Goal: Task Accomplishment & Management: Use online tool/utility

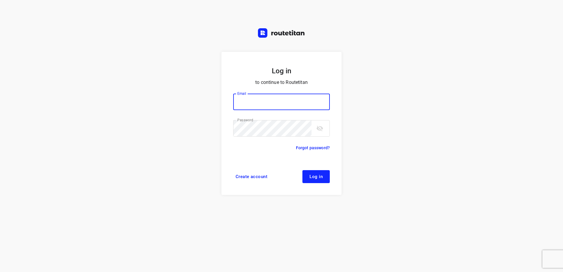
type input "horeca@kaddour.nl"
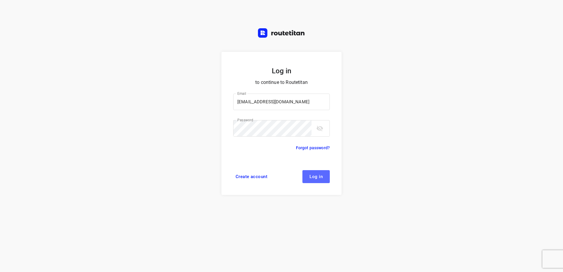
click at [323, 172] on button "Log in" at bounding box center [315, 176] width 27 height 13
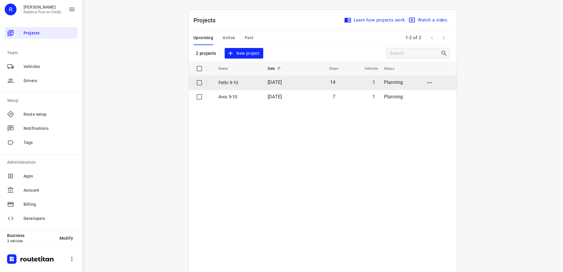
click at [274, 81] on span "[DATE]" at bounding box center [275, 82] width 14 height 6
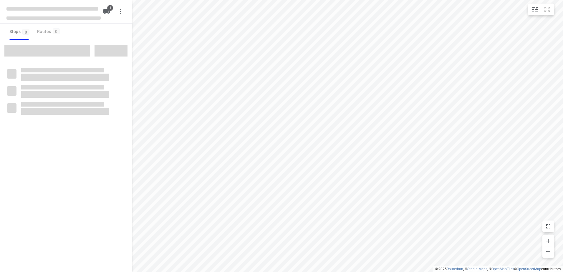
type input "distance"
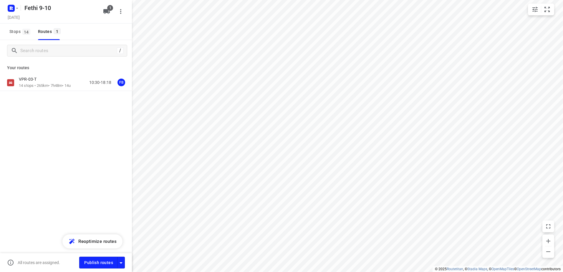
click at [50, 78] on div "VPR-03-T" at bounding box center [45, 80] width 52 height 6
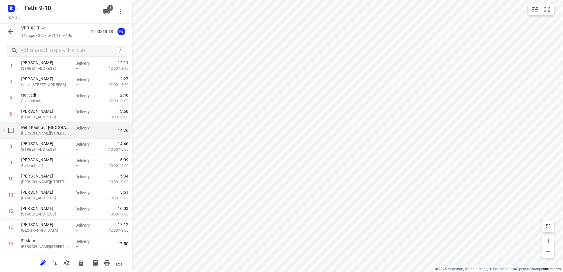
scroll to position [97, 0]
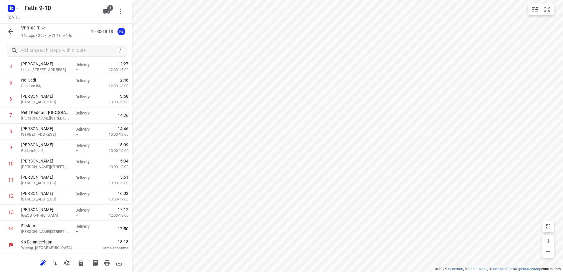
click at [12, 30] on icon "button" at bounding box center [10, 31] width 7 height 7
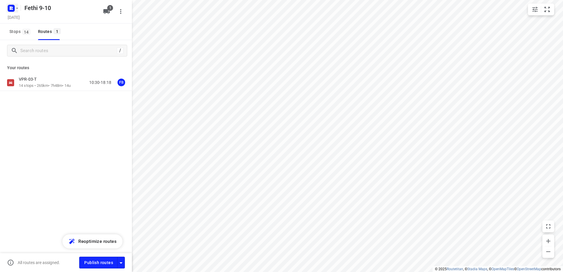
click at [14, 6] on rect "button" at bounding box center [11, 8] width 7 height 7
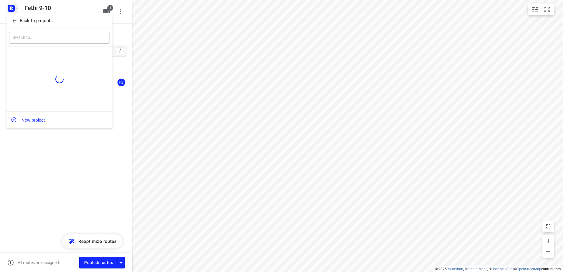
click at [35, 22] on p "Back to projects" at bounding box center [36, 20] width 33 height 7
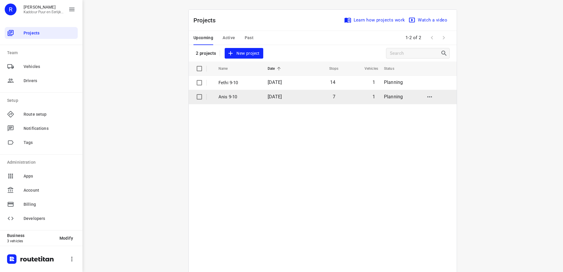
click at [244, 94] on p "Anis 9-10" at bounding box center [238, 97] width 40 height 7
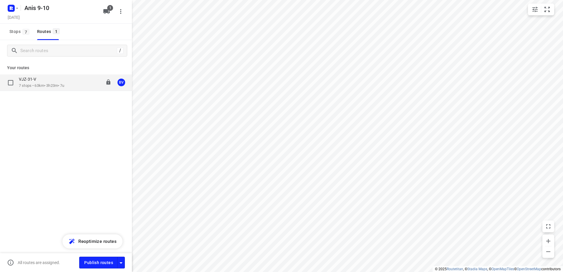
click at [44, 86] on p "7 stops • 63km • 3h23m • 7u" at bounding box center [42, 86] width 46 height 6
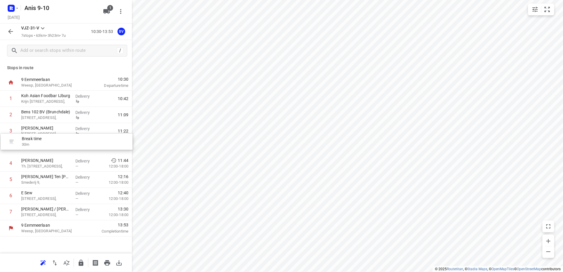
drag, startPoint x: 71, startPoint y: 199, endPoint x: 71, endPoint y: 142, distance: 56.8
click at [71, 142] on div "1 Koh Asian Foodbar IJburg Krijn [STREET_ADDRESS], Delivery 10:42 2 Bens 102 BV…" at bounding box center [66, 156] width 132 height 130
click at [13, 8] on rect "button" at bounding box center [11, 8] width 7 height 7
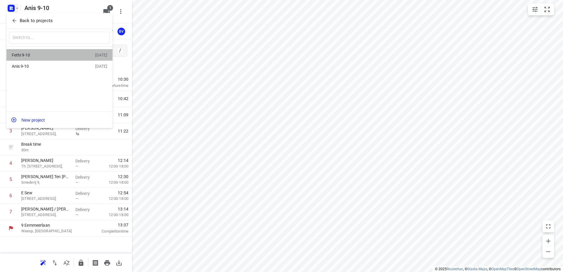
click at [35, 53] on div "Fethi 9-10" at bounding box center [46, 55] width 68 height 5
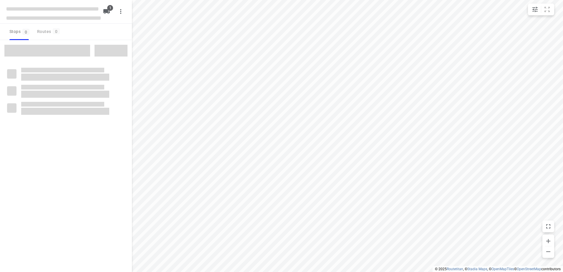
type input "distance"
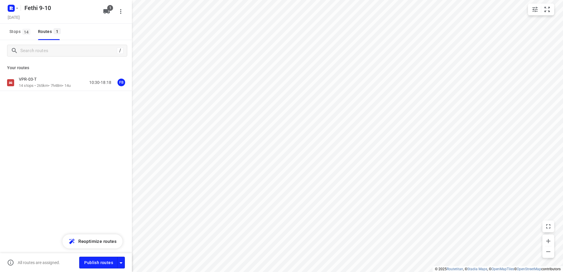
click at [46, 76] on div "VPR-03-T 14 stops • 265km • 7h48m • 14u 10:30-18:18 FB" at bounding box center [66, 82] width 132 height 16
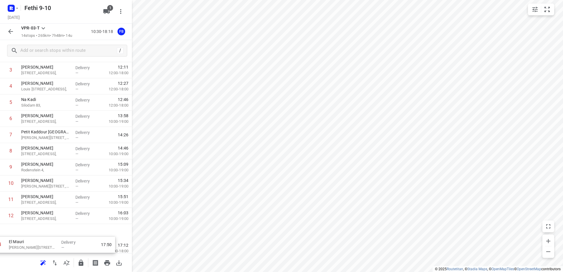
scroll to position [97, 0]
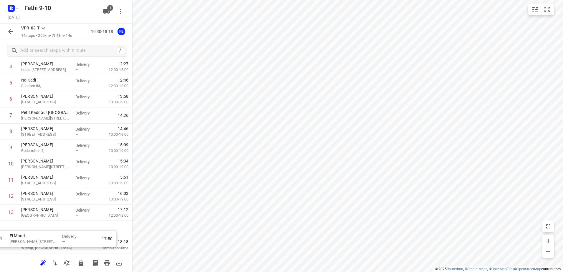
drag, startPoint x: 75, startPoint y: 229, endPoint x: 63, endPoint y: 237, distance: 14.3
click at [63, 237] on div "9b Eemmeerlaan [GEOGRAPHIC_DATA], [GEOGRAPHIC_DATA] 10:30 Departure time 1 [GEO…" at bounding box center [66, 115] width 132 height 275
click at [14, 32] on button "button" at bounding box center [11, 32] width 12 height 12
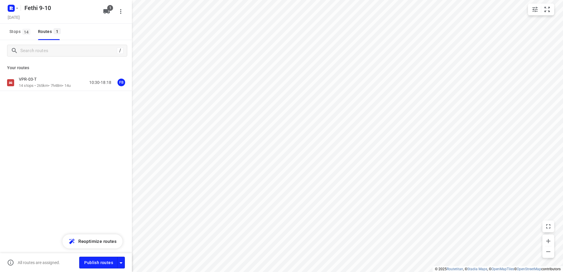
click at [11, 14] on div "Fethi 9-10 [DATE]" at bounding box center [53, 11] width 94 height 21
click at [20, 8] on div "Fethi 9-10" at bounding box center [52, 7] width 94 height 11
click at [15, 8] on icon "button" at bounding box center [17, 8] width 5 height 5
click at [58, 22] on span "Back to projects" at bounding box center [59, 20] width 96 height 7
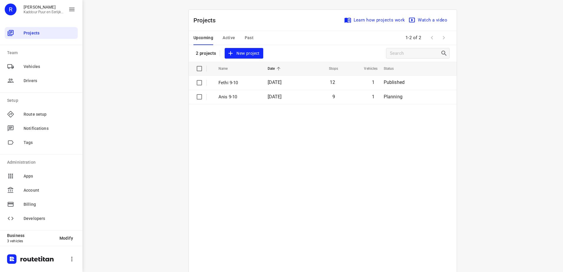
click at [148, 163] on div "i © 2025 Routetitan , © Stadia Maps , © OpenMapTiles © OpenStreetMap contributo…" at bounding box center [322, 136] width 480 height 272
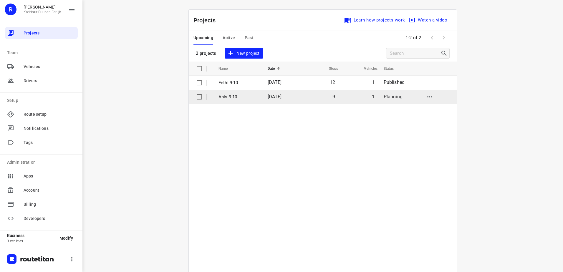
click at [268, 99] on span "[DATE]" at bounding box center [275, 97] width 14 height 6
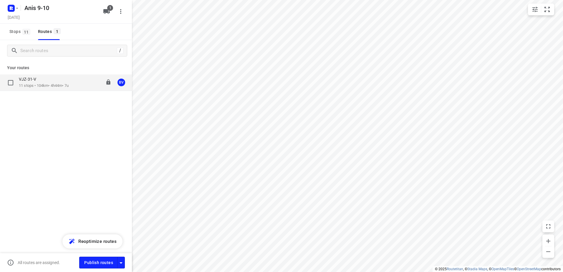
click at [39, 84] on p "11 stops • 104km • 4h44m • 7u" at bounding box center [44, 86] width 50 height 6
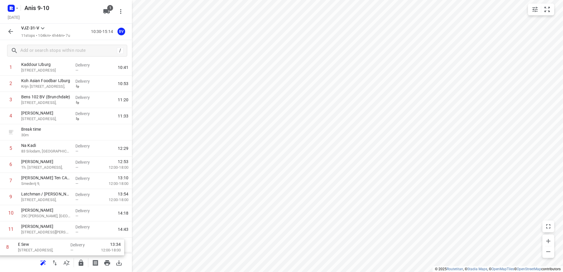
scroll to position [48, 0]
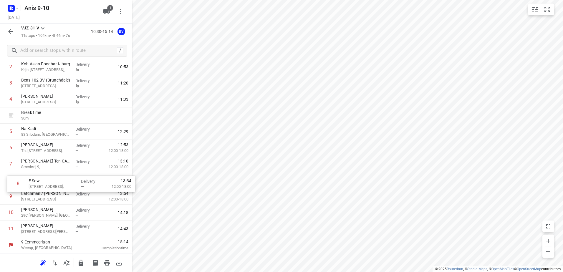
drag, startPoint x: 65, startPoint y: 224, endPoint x: 72, endPoint y: 182, distance: 42.4
click at [72, 182] on div "1 Kaddour IJburg 22 Pampuslaan, Amsterdam Delivery — 10:41 2 Koh Asian Foodbar …" at bounding box center [66, 140] width 132 height 194
click at [6, 29] on button "button" at bounding box center [11, 32] width 12 height 12
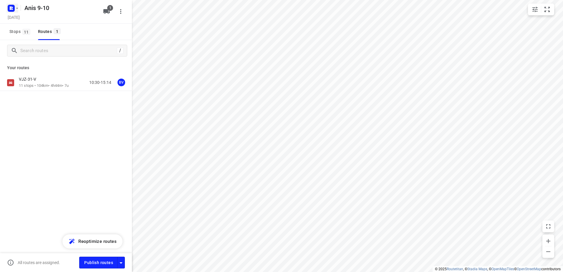
click at [11, 8] on icon "button" at bounding box center [10, 8] width 1 height 1
click at [49, 155] on div at bounding box center [281, 136] width 563 height 272
click at [33, 82] on p "VJZ-31-V" at bounding box center [29, 79] width 21 height 5
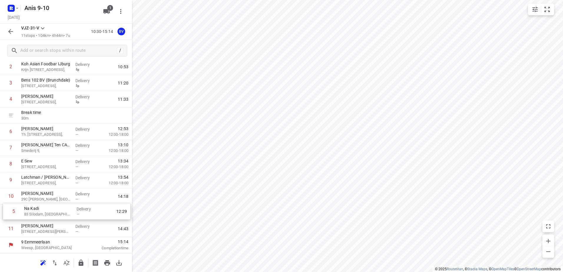
drag, startPoint x: 61, startPoint y: 175, endPoint x: 64, endPoint y: 214, distance: 39.0
click at [64, 214] on div "1 Kaddour IJburg 22 Pampuslaan, Amsterdam Delivery — 10:41 2 Koh Asian Foodbar …" at bounding box center [66, 140] width 132 height 194
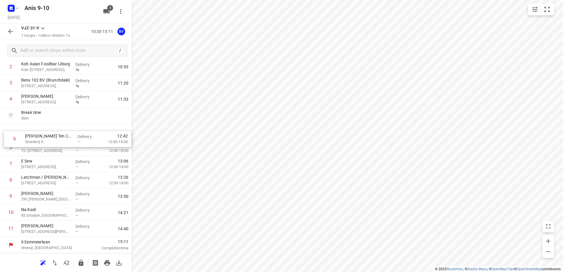
drag, startPoint x: 82, startPoint y: 144, endPoint x: 87, endPoint y: 130, distance: 15.0
click at [87, 130] on div "1 Kaddour IJburg 22 Pampuslaan, Amsterdam Delivery — 10:41 2 Koh Asian Foodbar …" at bounding box center [66, 140] width 132 height 194
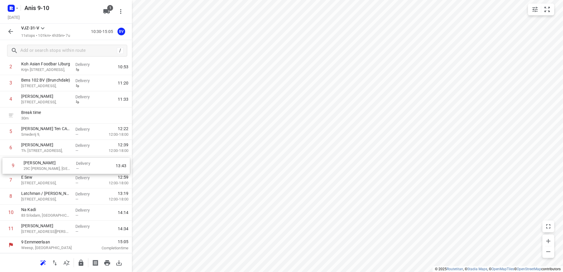
drag, startPoint x: 81, startPoint y: 199, endPoint x: 84, endPoint y: 167, distance: 32.2
click at [84, 167] on div "1 Kaddour IJburg 22 Pampuslaan, [GEOGRAPHIC_DATA] Delivery — 10:41 2 Koh Asian …" at bounding box center [66, 140] width 132 height 194
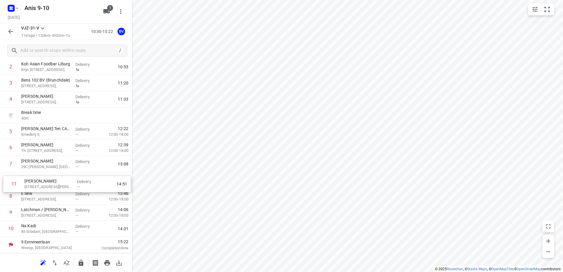
drag, startPoint x: 69, startPoint y: 225, endPoint x: 72, endPoint y: 178, distance: 47.2
click at [72, 178] on div "1 Kaddour IJburg 22 Pampuslaan, [GEOGRAPHIC_DATA] Delivery — 10:41 2 Koh Asian …" at bounding box center [66, 140] width 132 height 194
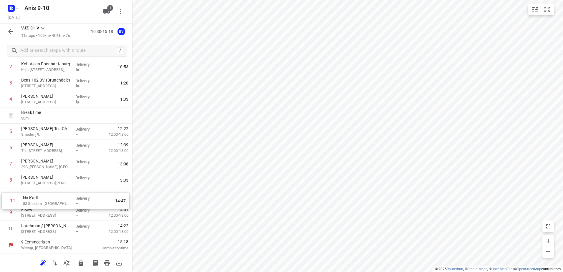
drag, startPoint x: 62, startPoint y: 229, endPoint x: 64, endPoint y: 198, distance: 30.7
click at [64, 198] on div "1 Kaddour IJburg 22 Pampuslaan, [GEOGRAPHIC_DATA] Delivery — 10:41 2 Koh Asian …" at bounding box center [66, 140] width 132 height 194
click at [9, 29] on icon "button" at bounding box center [10, 31] width 7 height 7
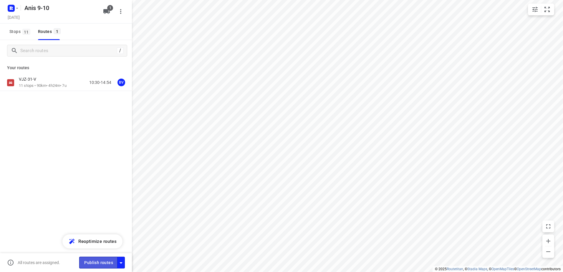
click at [102, 262] on span "Publish routes" at bounding box center [98, 262] width 29 height 7
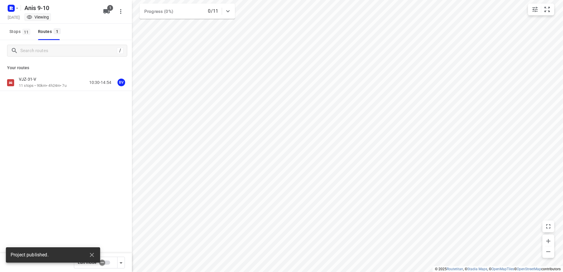
click at [12, 8] on rect "button" at bounding box center [11, 8] width 7 height 7
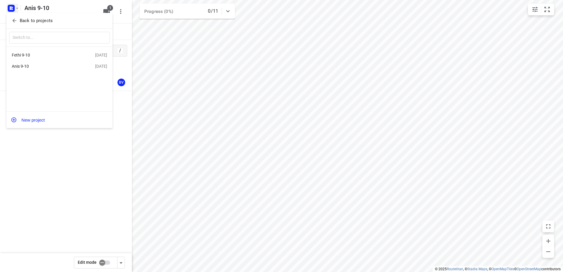
click at [39, 55] on div "Fethi 9-10" at bounding box center [46, 55] width 68 height 5
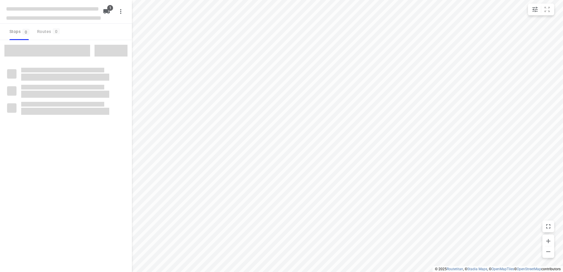
type input "distance"
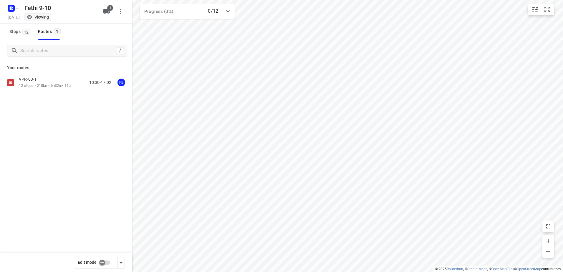
click at [42, 75] on div "VPR-03-T 12 stops • 218km • 6h32m • 11u 10:30-17:02 FB" at bounding box center [66, 82] width 132 height 16
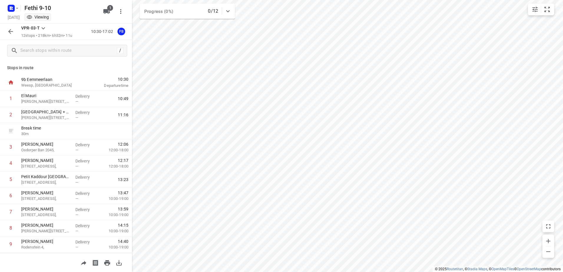
click at [14, 34] on icon "button" at bounding box center [10, 31] width 7 height 7
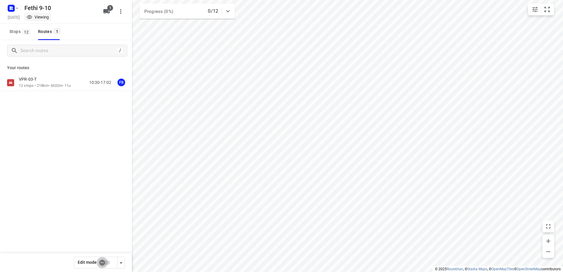
click at [104, 258] on input "checkbox" at bounding box center [102, 262] width 34 height 11
checkbox input "true"
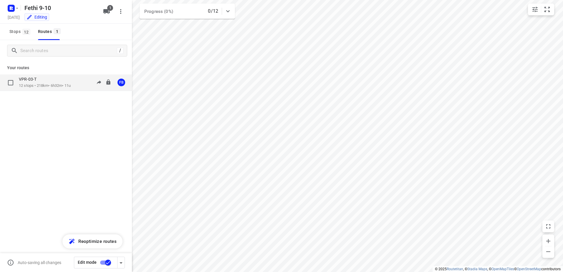
click at [27, 82] on p "VPR-03-T" at bounding box center [29, 79] width 21 height 5
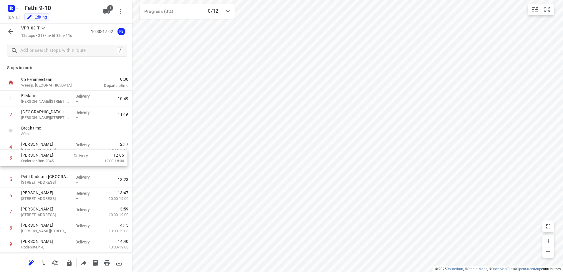
drag, startPoint x: 42, startPoint y: 148, endPoint x: 42, endPoint y: 161, distance: 13.5
click at [42, 161] on div "1 El Mauri [STREET_ADDRESS], Delivery — 10:49 2 [GEOGRAPHIC_DATA] + Deliver sal…" at bounding box center [66, 196] width 132 height 211
click at [14, 31] on button "button" at bounding box center [11, 32] width 12 height 12
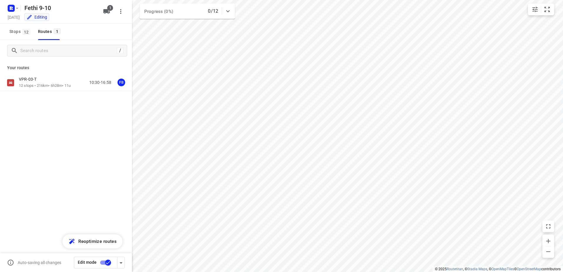
click at [108, 264] on input "checkbox" at bounding box center [108, 262] width 34 height 11
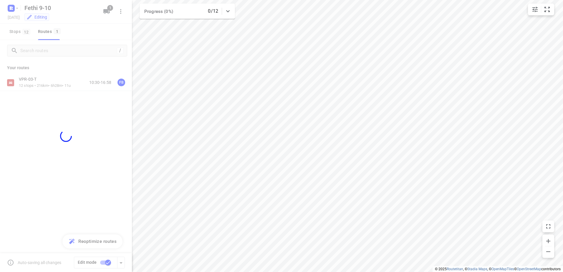
checkbox input "false"
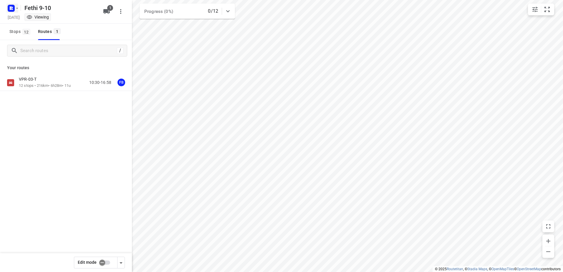
click at [11, 9] on icon "button" at bounding box center [11, 8] width 1 height 1
click at [38, 22] on p "Back to projects" at bounding box center [36, 20] width 33 height 7
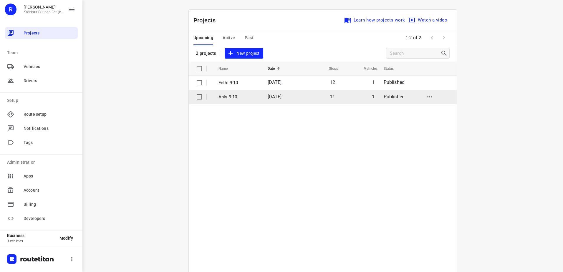
click at [253, 95] on p "Anis 9-10" at bounding box center [238, 97] width 40 height 7
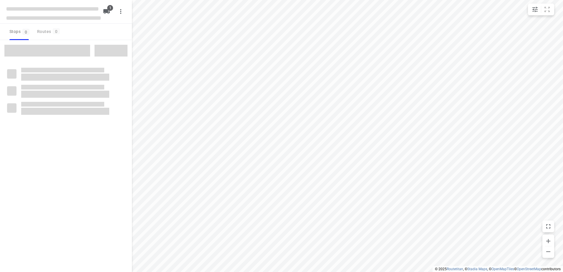
type input "distance"
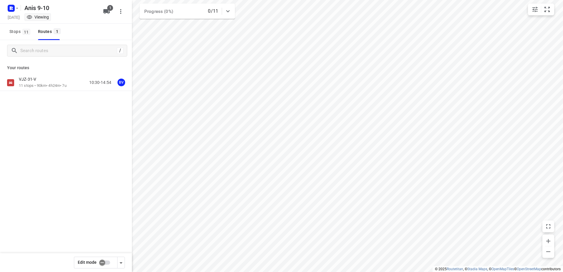
click at [102, 267] on input "checkbox" at bounding box center [102, 262] width 34 height 11
checkbox input "true"
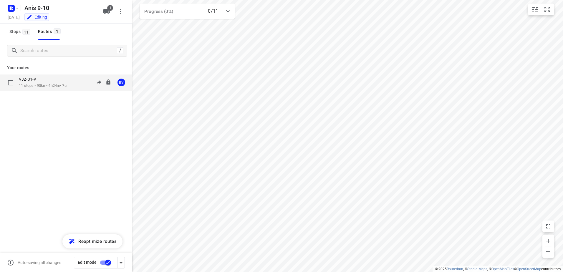
click at [57, 87] on p "11 stops • 90km • 4h24m • 7u" at bounding box center [43, 86] width 48 height 6
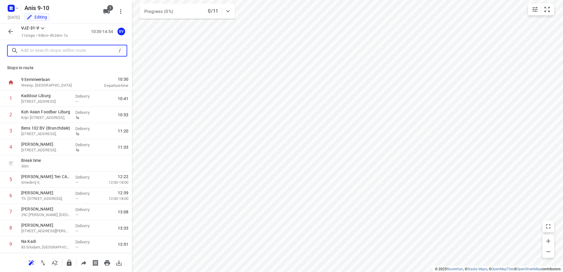
click at [61, 52] on input "text" at bounding box center [69, 50] width 96 height 9
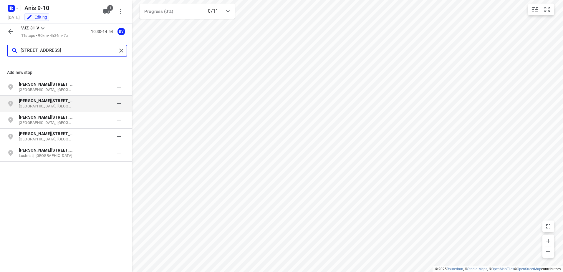
type input "[STREET_ADDRESS]"
click at [48, 104] on p "[GEOGRAPHIC_DATA], [GEOGRAPHIC_DATA]" at bounding box center [46, 107] width 54 height 6
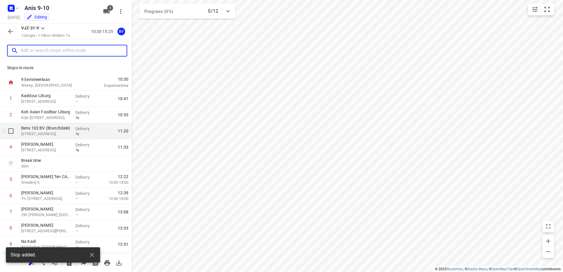
scroll to position [64, 0]
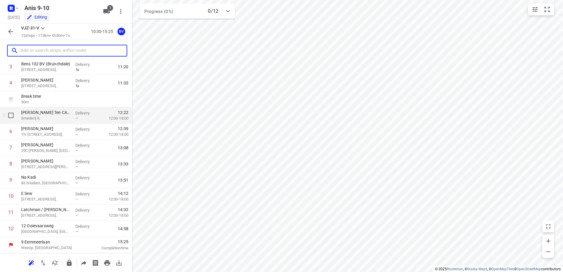
click at [61, 117] on p "Smederij 9," at bounding box center [45, 118] width 49 height 6
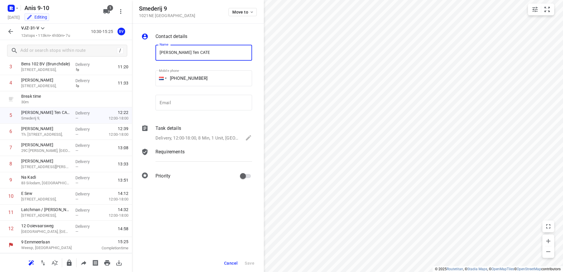
click at [229, 264] on span "Cancel" at bounding box center [231, 263] width 14 height 5
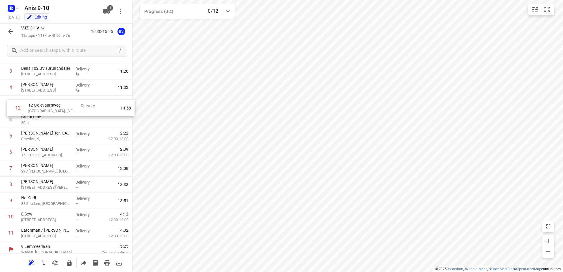
scroll to position [59, 0]
drag, startPoint x: 46, startPoint y: 236, endPoint x: 49, endPoint y: 126, distance: 110.5
click at [49, 126] on div "1 Kaddour IJburg 22 Pampuslaan, [GEOGRAPHIC_DATA] Delivery — 10:41 2 Koh Asian …" at bounding box center [66, 137] width 132 height 211
click at [75, 124] on span "—" at bounding box center [76, 123] width 3 height 4
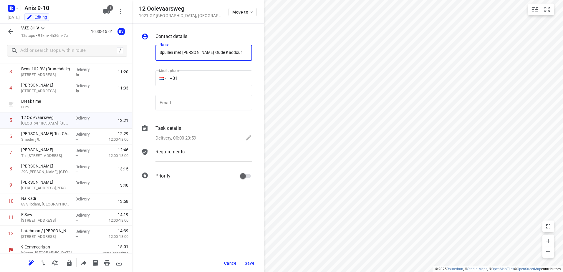
type input "Spullen met [PERSON_NAME] Oude Kaddour"
click at [217, 125] on div "Task details" at bounding box center [203, 128] width 97 height 7
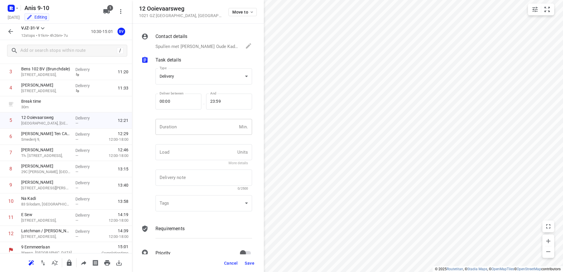
click at [199, 132] on input "number" at bounding box center [195, 127] width 81 height 16
type input "20"
click at [243, 262] on button "Save" at bounding box center [249, 263] width 14 height 11
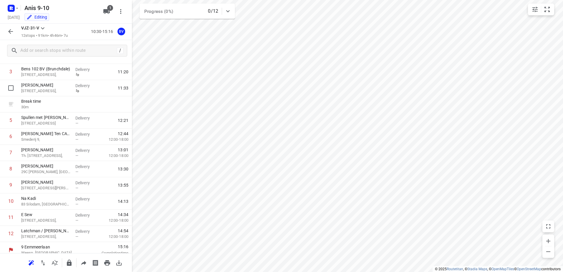
scroll to position [0, 0]
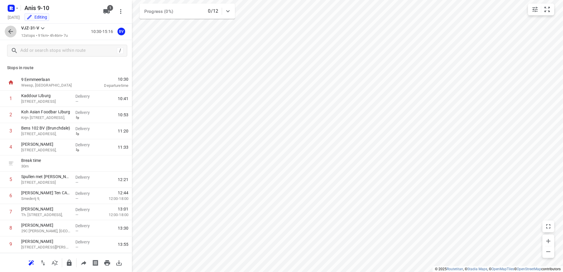
click at [11, 30] on icon "button" at bounding box center [10, 31] width 7 height 7
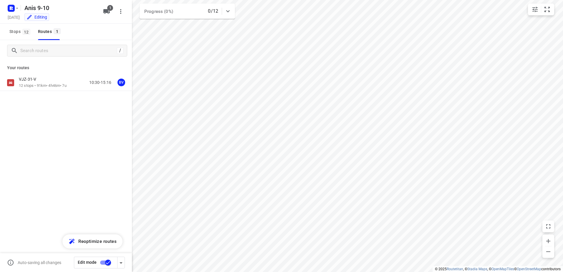
click at [102, 263] on input "checkbox" at bounding box center [108, 262] width 34 height 11
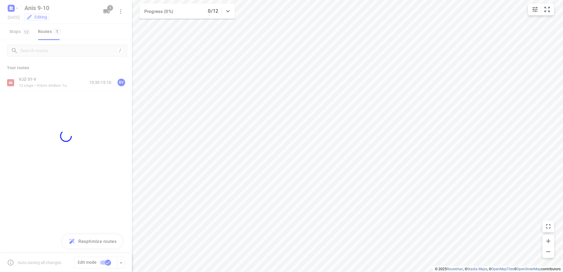
checkbox input "false"
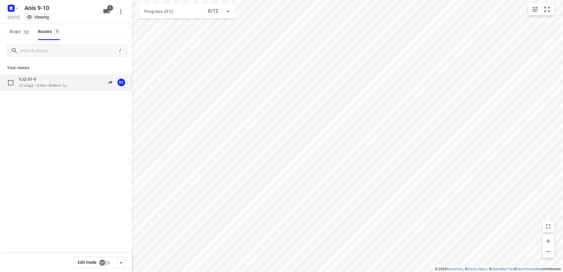
click at [53, 83] on p "12 stops • 91km • 4h46m • 7u" at bounding box center [43, 86] width 48 height 6
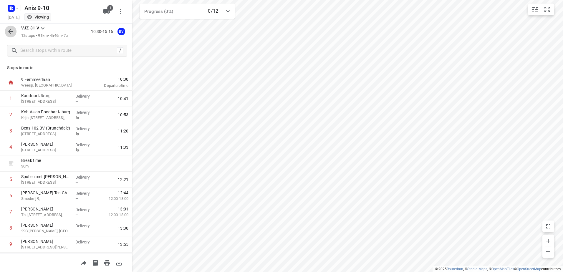
click at [14, 28] on button "button" at bounding box center [11, 32] width 12 height 12
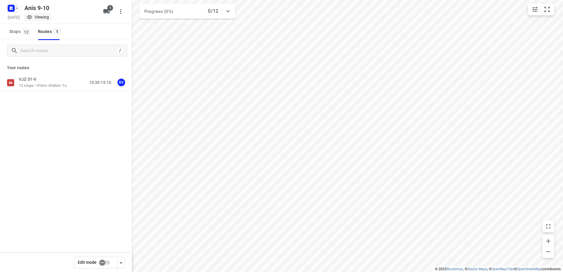
click at [15, 9] on icon "button" at bounding box center [17, 8] width 5 height 5
click at [51, 23] on p "Back to projects" at bounding box center [36, 20] width 33 height 7
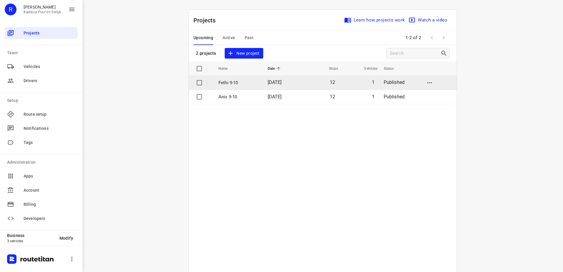
click at [276, 84] on span "[DATE]" at bounding box center [275, 82] width 14 height 6
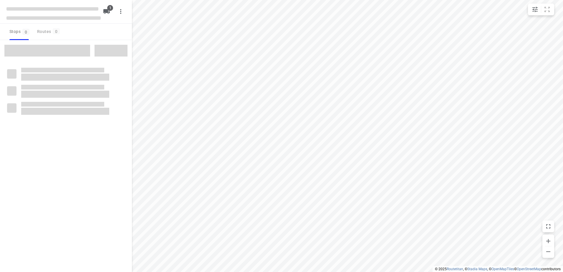
type input "distance"
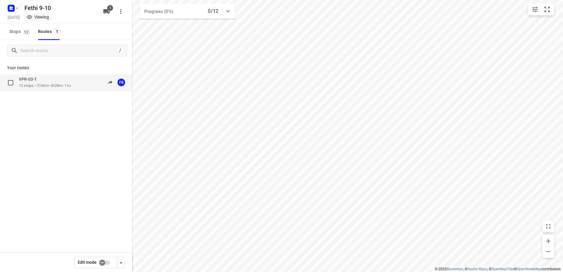
click at [50, 81] on div "VPR-03-T" at bounding box center [45, 80] width 52 height 6
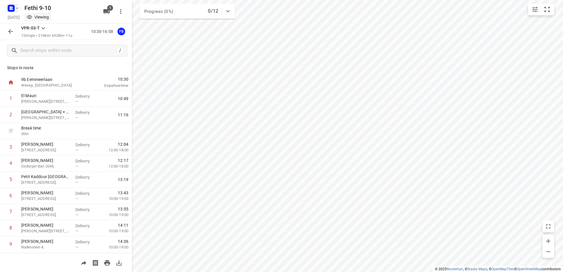
click at [7, 6] on icon "button" at bounding box center [10, 8] width 9 height 9
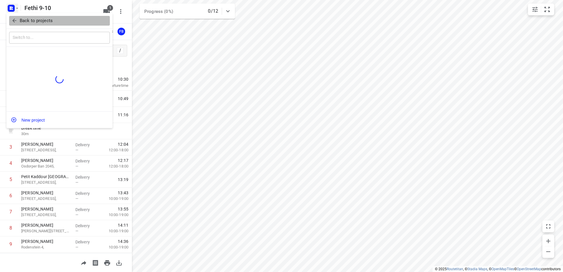
click at [23, 21] on p "Back to projects" at bounding box center [36, 20] width 33 height 7
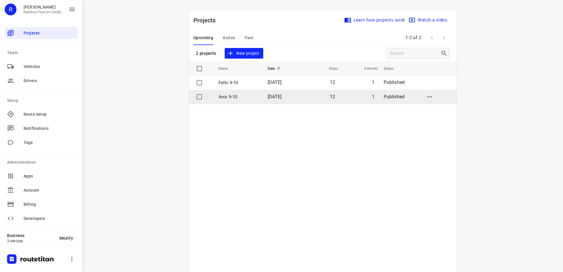
click at [244, 94] on p "Anis 9-10" at bounding box center [238, 97] width 40 height 7
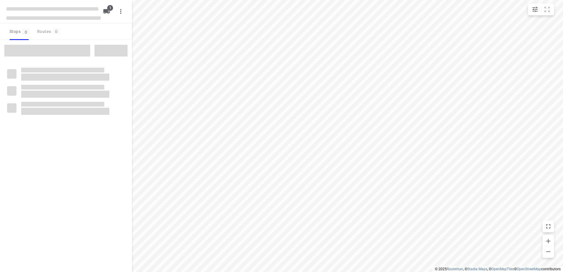
drag, startPoint x: 244, startPoint y: 94, endPoint x: 39, endPoint y: 80, distance: 205.4
click at [39, 80] on span at bounding box center [65, 77] width 88 height 7
type input "distance"
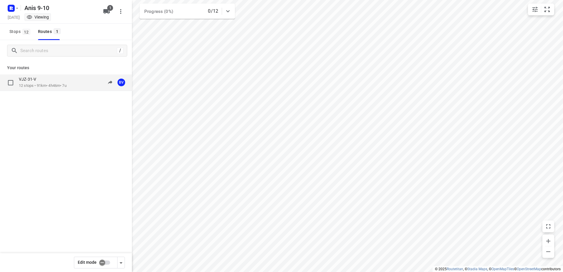
click at [42, 79] on div "VJZ-31-V" at bounding box center [43, 80] width 48 height 6
